Goal: Check status: Check status

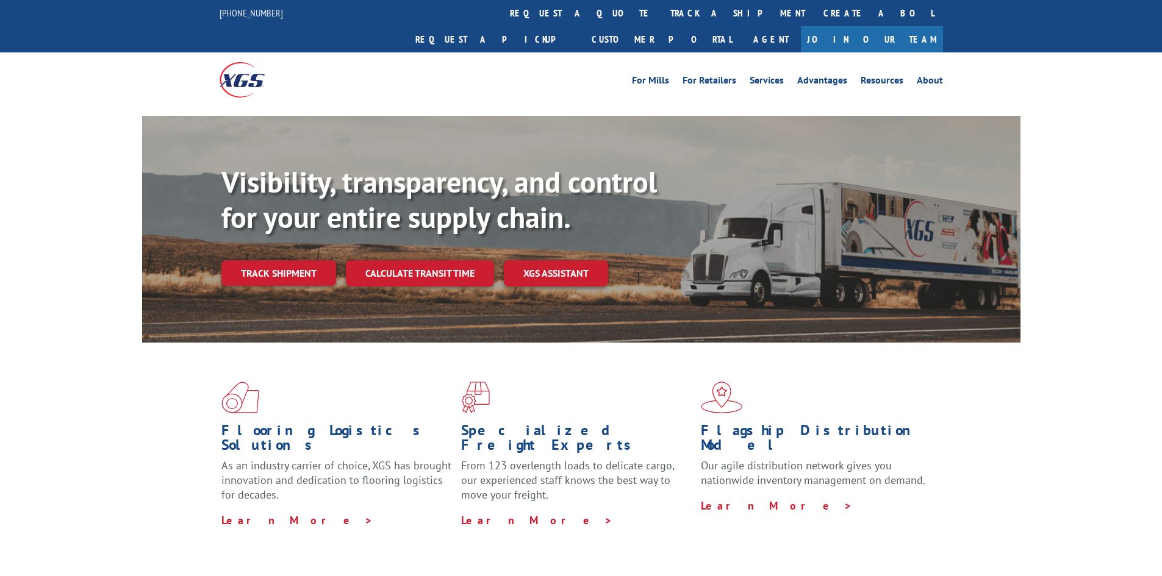
click at [292, 261] on div "Visibility, transparency, and control for your entire supply chain. Track shipm…" at bounding box center [620, 250] width 799 height 170
click at [296, 260] on link "Track shipment" at bounding box center [278, 273] width 115 height 26
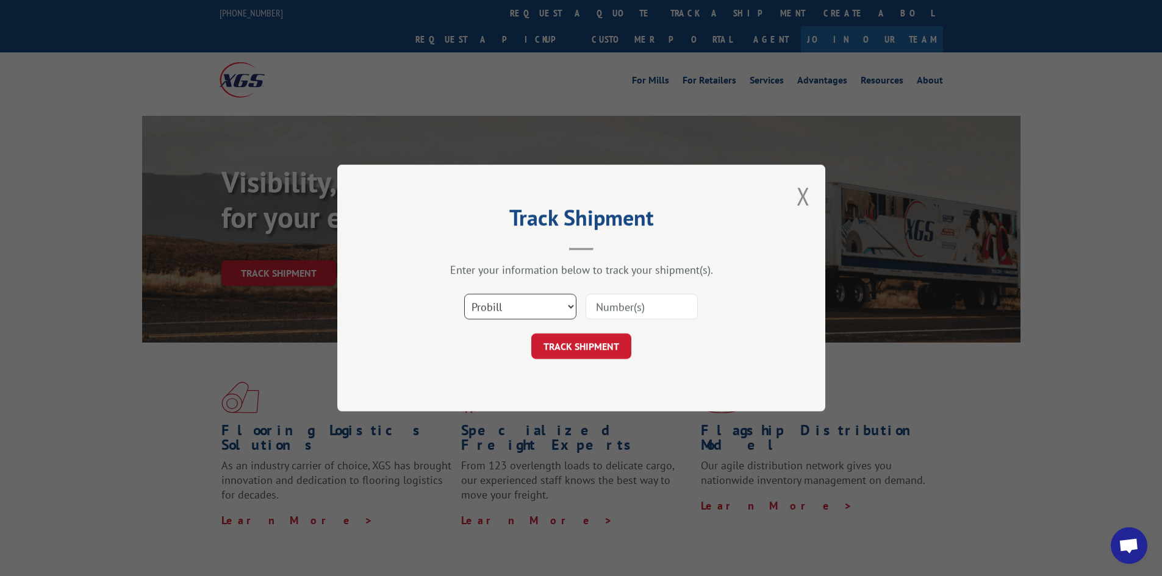
click at [561, 302] on select "Select category... Probill BOL PO" at bounding box center [520, 307] width 112 height 26
select select "bol"
click at [464, 294] on select "Select category... Probill BOL PO" at bounding box center [520, 307] width 112 height 26
click at [642, 303] on input at bounding box center [642, 307] width 112 height 26
paste input "3373328"
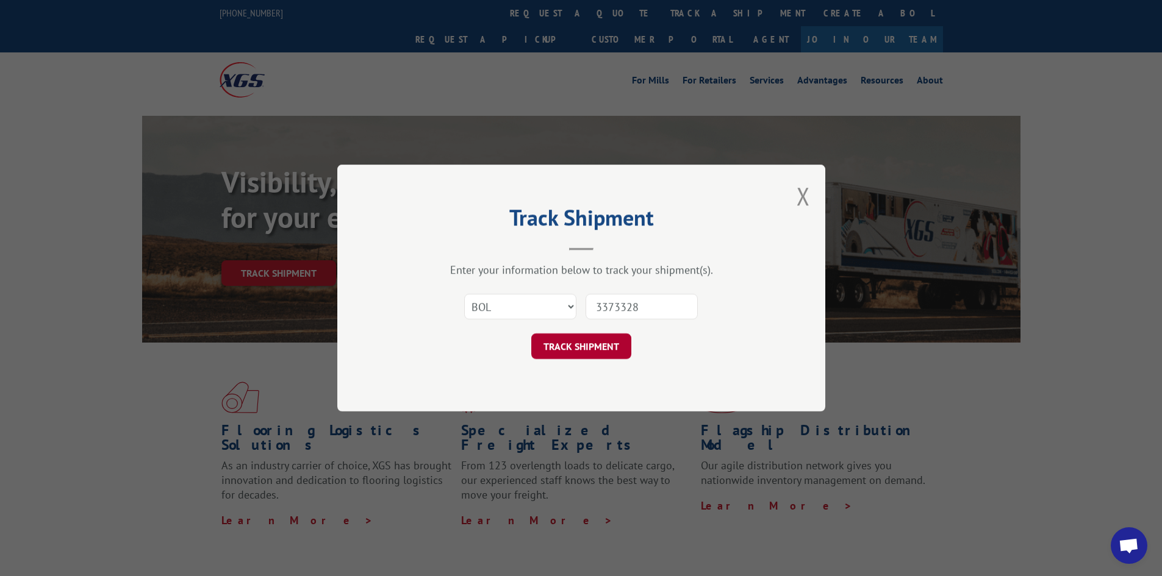
type input "3373328"
click at [604, 349] on button "TRACK SHIPMENT" at bounding box center [581, 347] width 100 height 26
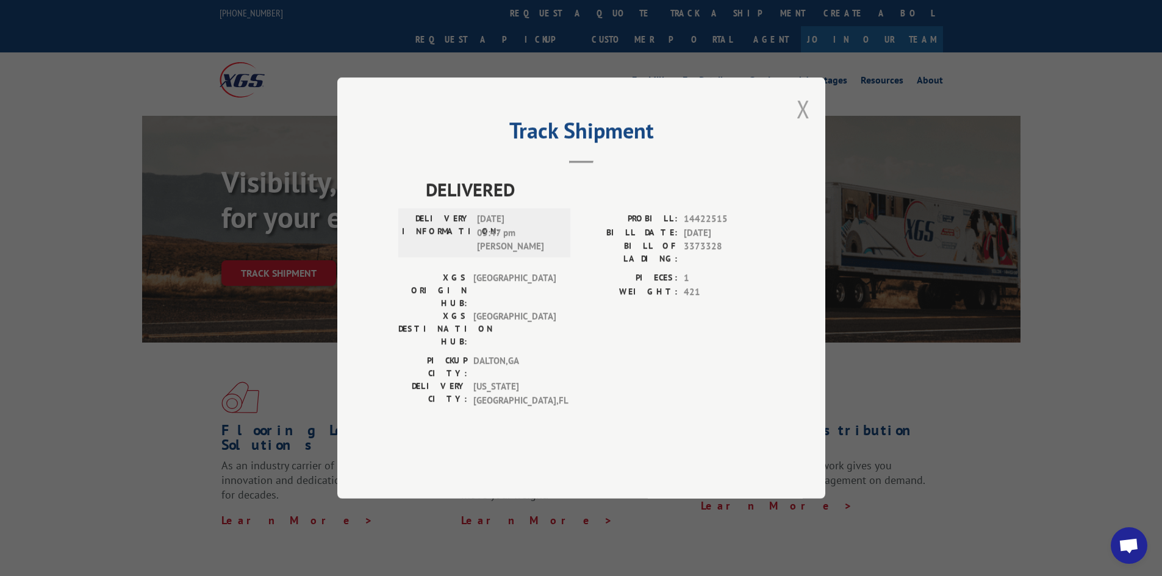
click at [808, 125] on button "Close modal" at bounding box center [803, 109] width 13 height 32
